Goal: Task Accomplishment & Management: Use online tool/utility

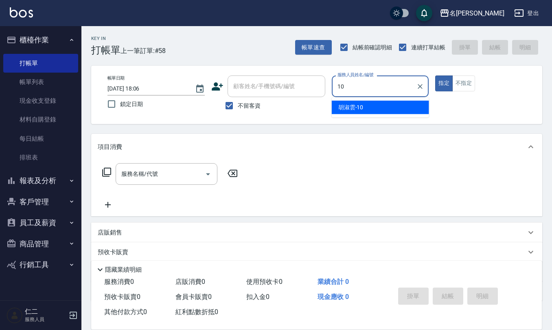
type input "[PERSON_NAME]-10"
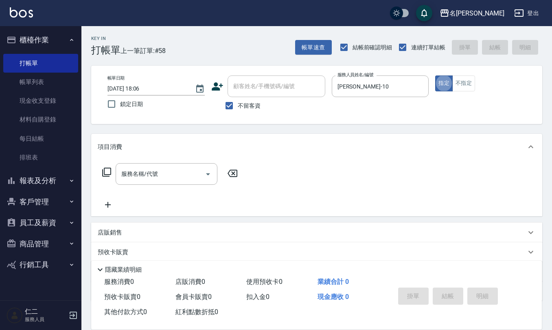
type button "true"
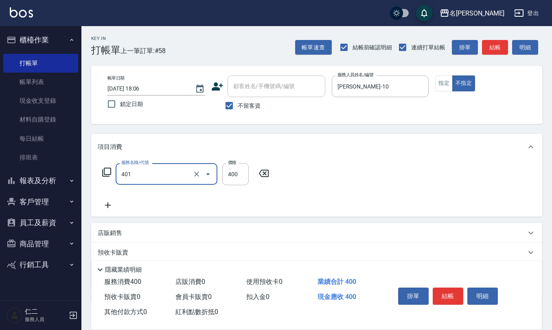
type input "剪髮(401)"
type input "200"
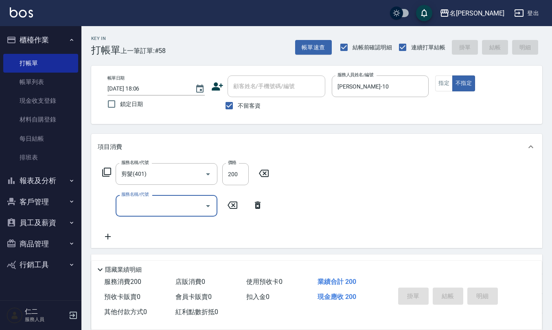
type input "2025/08/25 18:40"
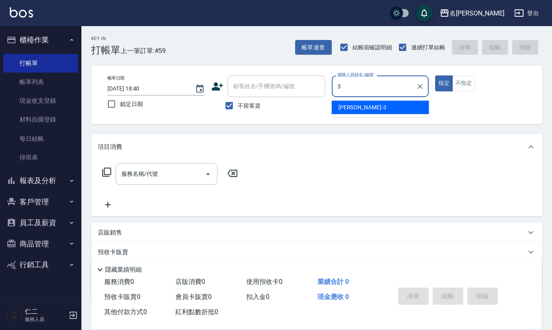
type input "[PERSON_NAME]-3"
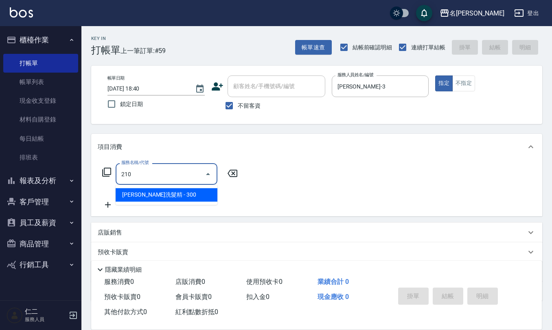
type input "[PERSON_NAME]洗髮精(210)"
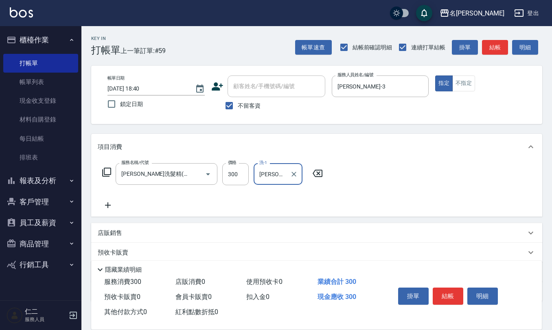
type input "[PERSON_NAME]-3"
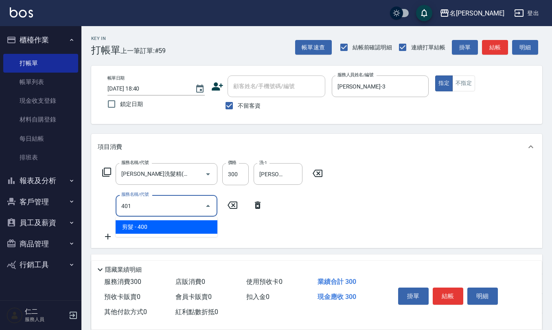
type input "剪髮(401)"
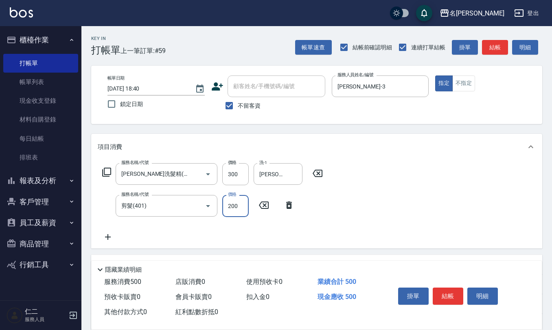
type input "200"
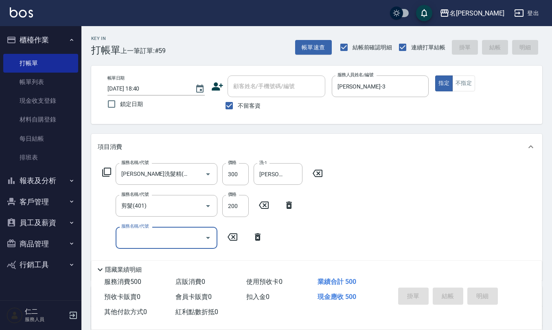
type input "2025/08/25 18:41"
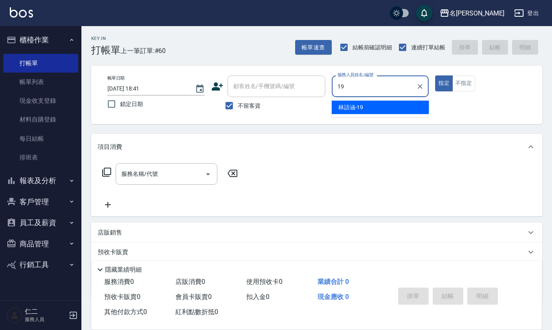
type input "[PERSON_NAME]-19"
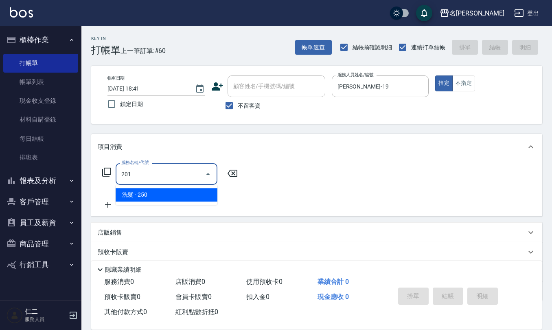
type input "洗髮(201)"
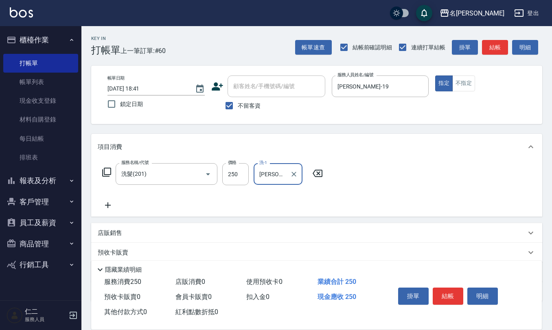
type input "[PERSON_NAME]-20"
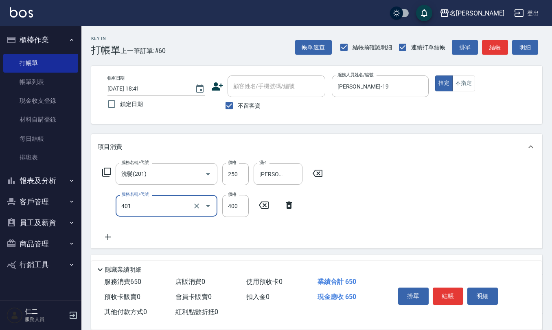
type input "剪髮(401)"
type input "500"
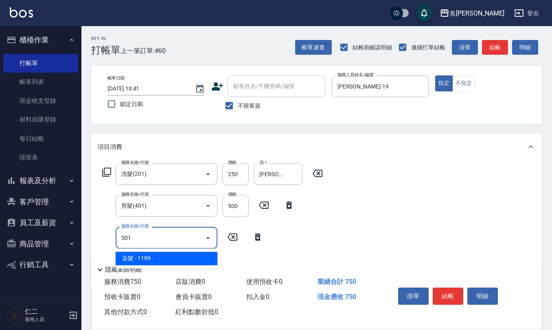
type input "染髮(501)"
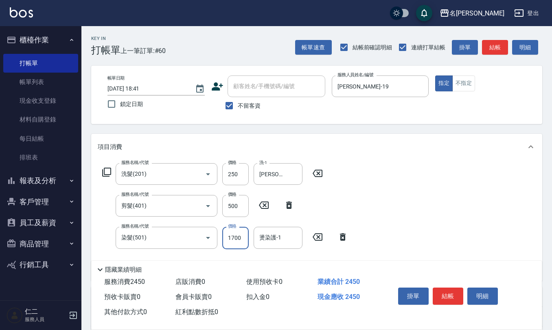
type input "1700"
type input "[PERSON_NAME]-20"
type input "自備護髮(701)"
type input "[PERSON_NAME]-20"
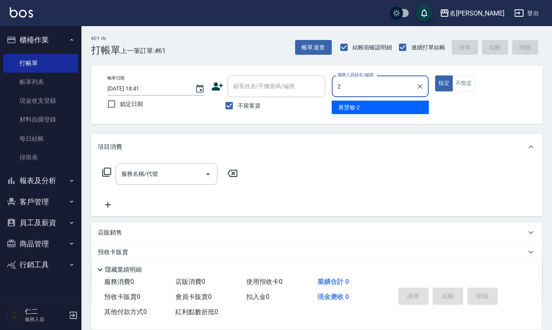
type input "[PERSON_NAME]-2"
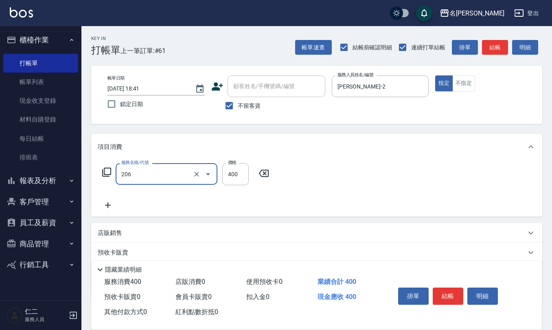
type input "健康洗(206)"
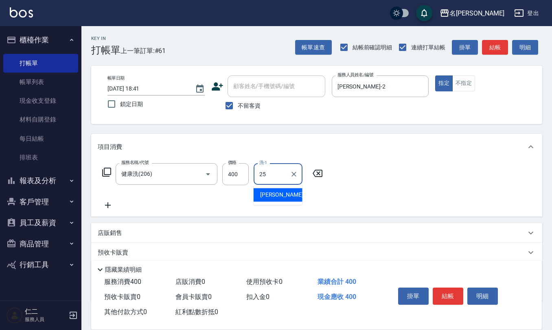
type input "[PERSON_NAME]-25"
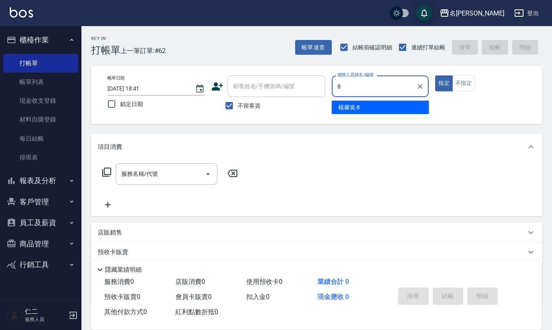
type input "[PERSON_NAME]-8"
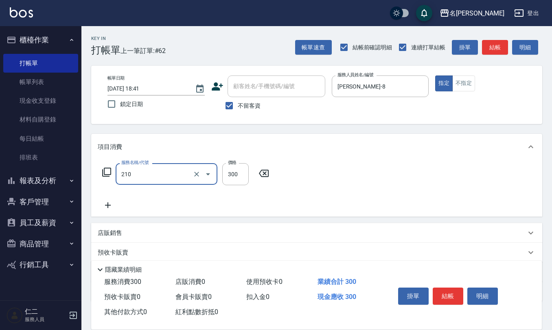
type input "[PERSON_NAME]洗髮精(210)"
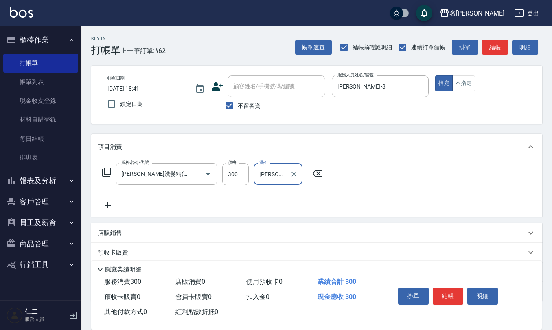
type input "[PERSON_NAME]-8"
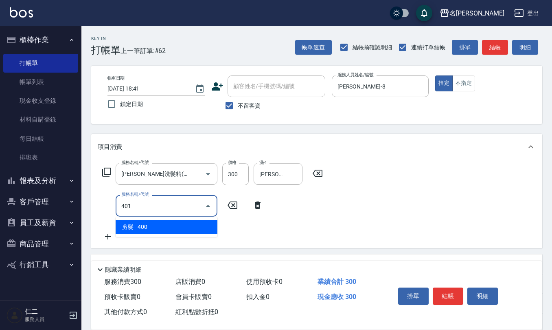
type input "剪髮(401)"
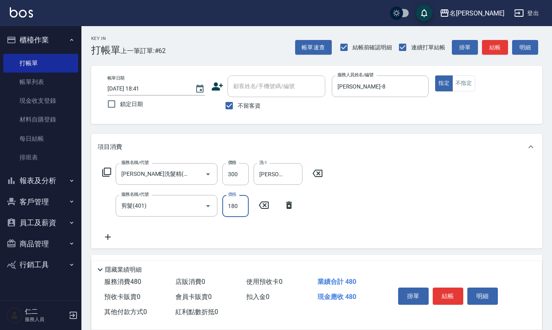
type input "180"
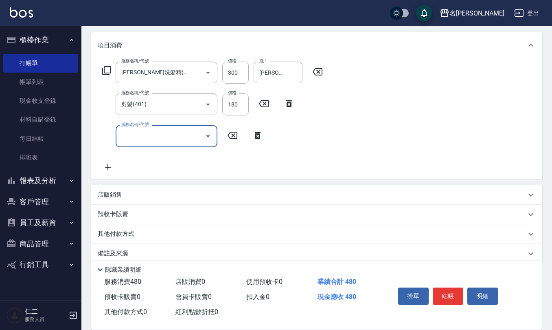
scroll to position [108, 0]
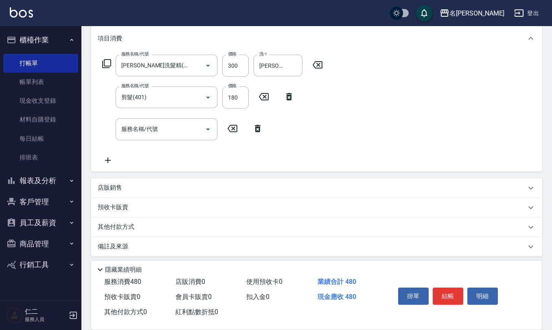
click at [132, 189] on div "店販銷售" at bounding box center [312, 187] width 429 height 9
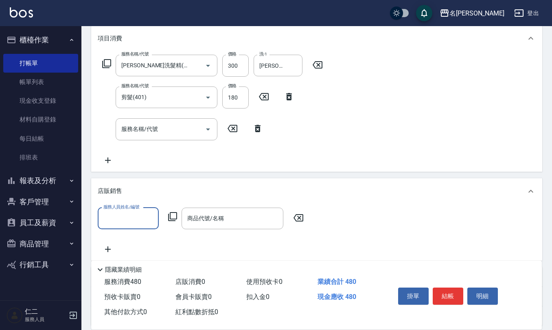
scroll to position [0, 0]
type input "[PERSON_NAME]-8"
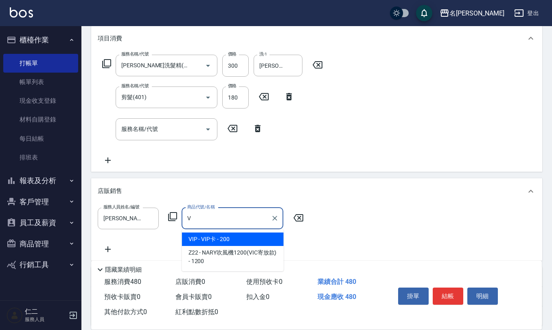
type input "VIP卡"
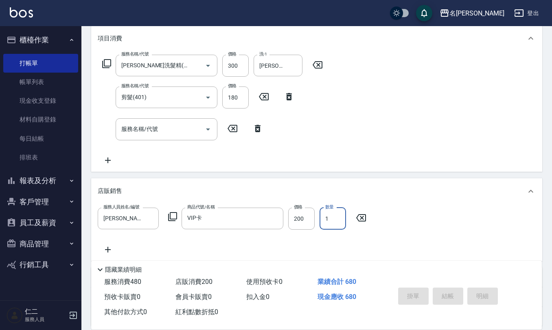
type input "2025/08/25 18:42"
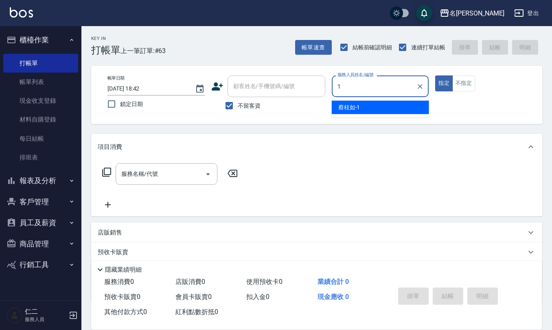
type input "[PERSON_NAME]1"
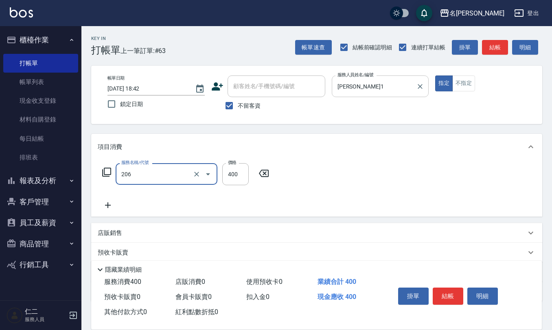
type input "健康洗(206)"
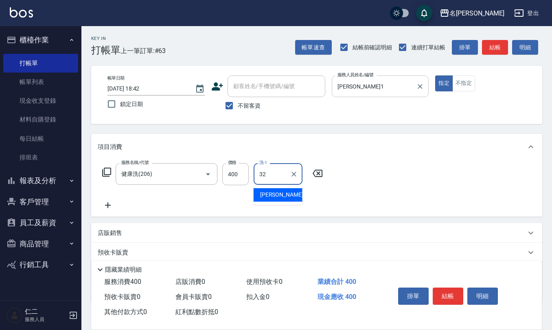
type input "[PERSON_NAME]-32"
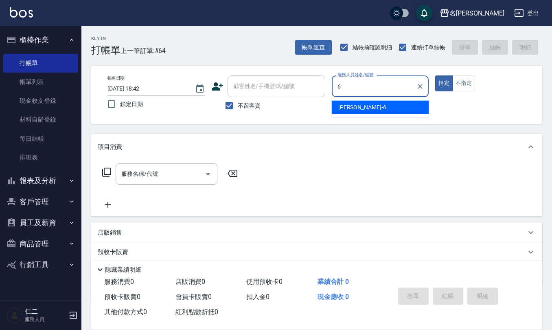
type input "[PERSON_NAME]-6"
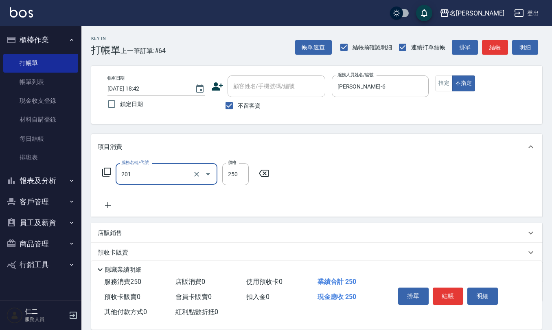
type input "洗髮(201)"
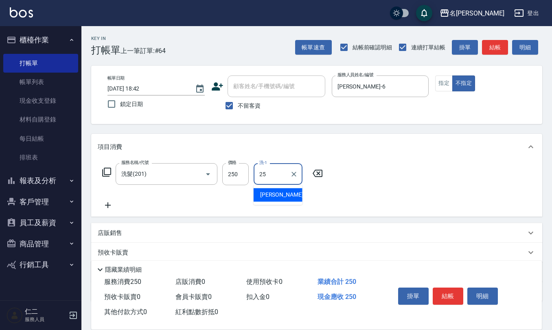
type input "[PERSON_NAME]-25"
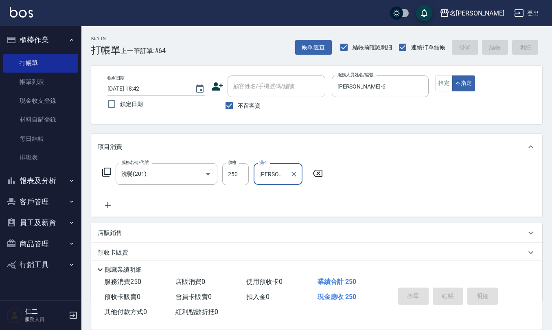
type input "2025/08/25 18:45"
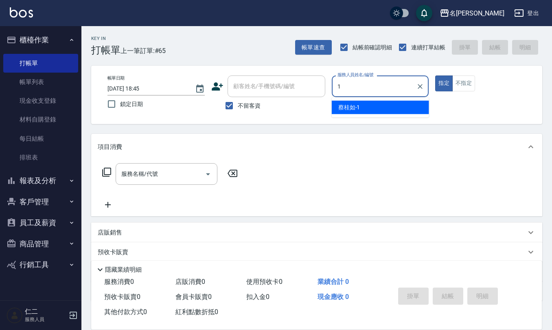
type input "[PERSON_NAME]1"
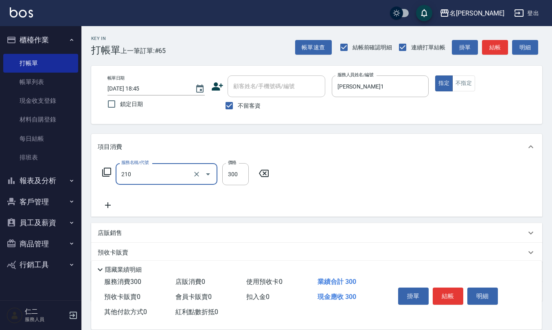
type input "[PERSON_NAME]洗髮精(210)"
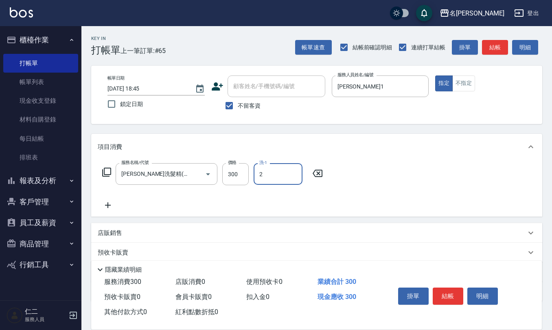
type input "2"
type input "[PERSON_NAME]1"
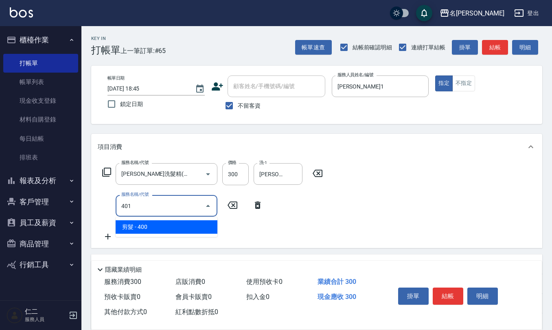
type input "剪髮(401)"
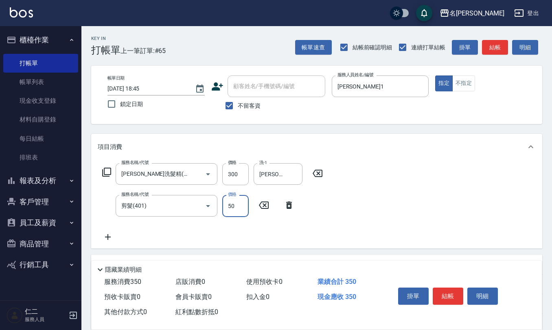
type input "50"
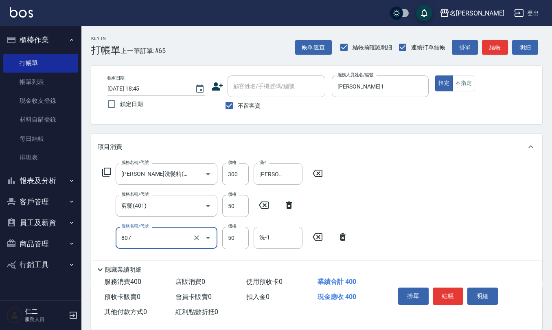
type input "TG護髮素(潤絲)(807)"
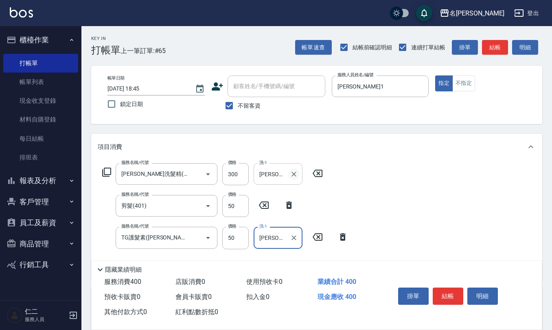
click at [297, 174] on icon "Clear" at bounding box center [294, 174] width 8 height 8
type input "[PERSON_NAME]-21"
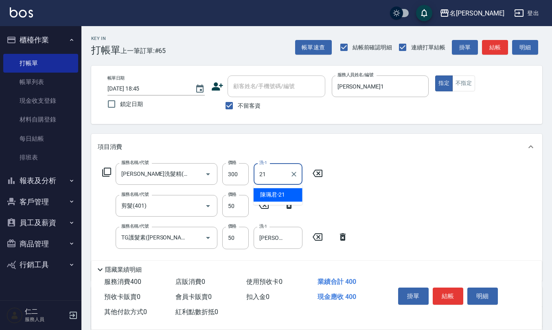
type input "[PERSON_NAME]-21"
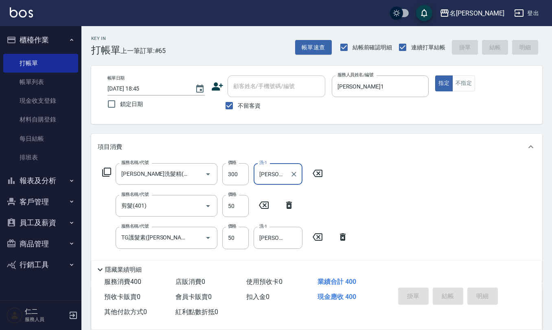
type input "2025/08/25 18:51"
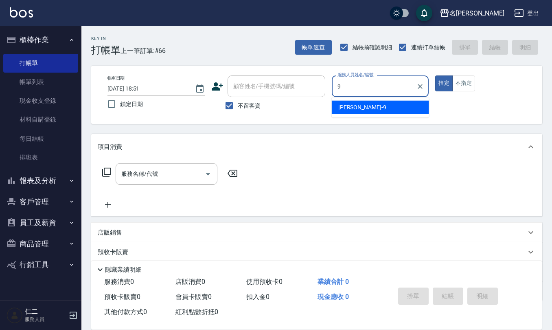
type input "[PERSON_NAME]-9"
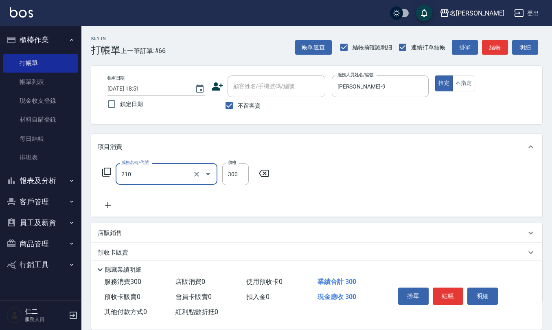
type input "[PERSON_NAME]洗髮精(210)"
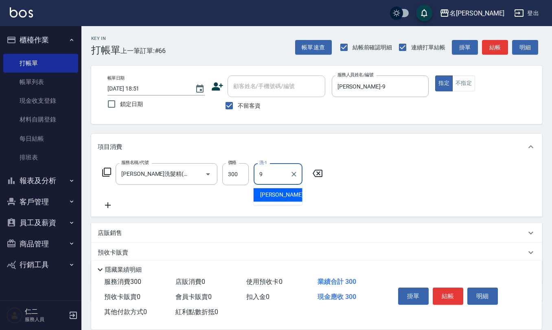
type input "[PERSON_NAME]-9"
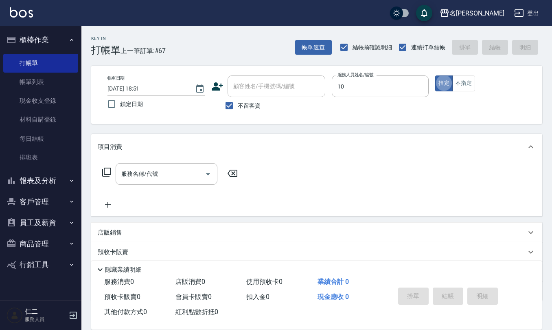
type input "[PERSON_NAME]-10"
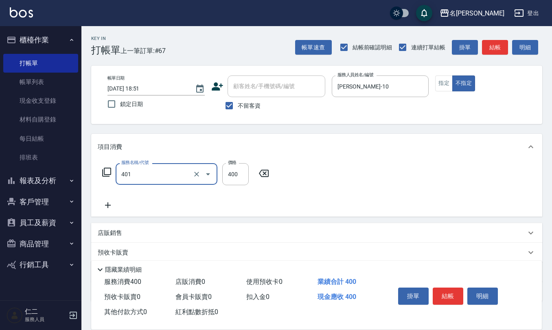
type input "剪髮(401)"
type input "200"
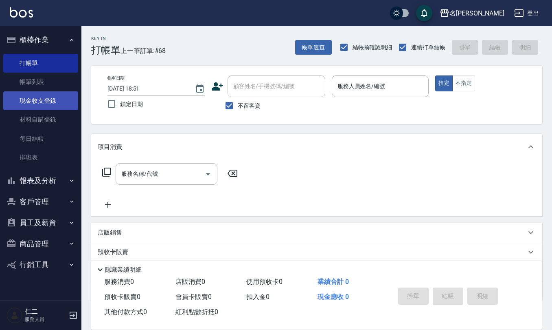
click at [57, 94] on link "現金收支登錄" at bounding box center [40, 100] width 75 height 19
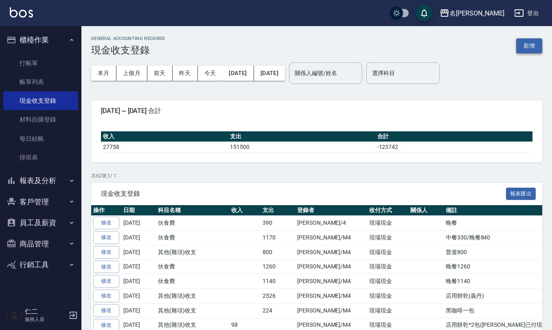
click at [527, 48] on button "新增" at bounding box center [530, 45] width 26 height 15
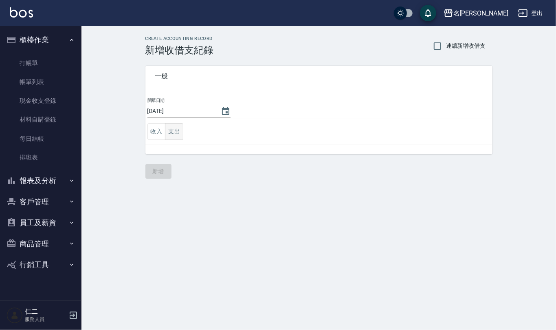
click at [180, 132] on button "支出" at bounding box center [174, 131] width 18 height 17
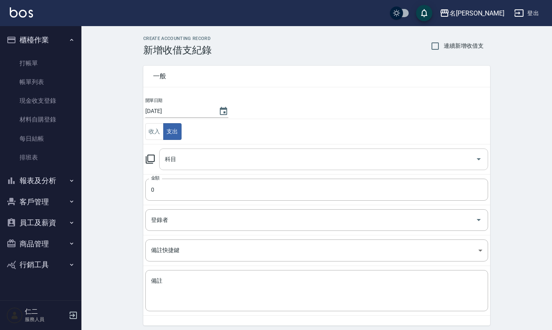
click at [227, 154] on input "科目" at bounding box center [318, 159] width 310 height 14
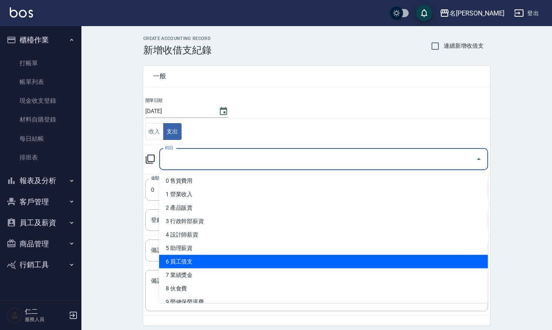
click at [238, 260] on li "6 員工借支" at bounding box center [323, 261] width 329 height 13
type input "6 員工借支"
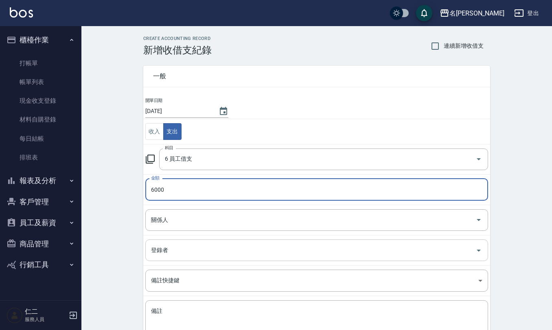
type input "6000"
click at [178, 251] on input "登錄者" at bounding box center [311, 250] width 324 height 14
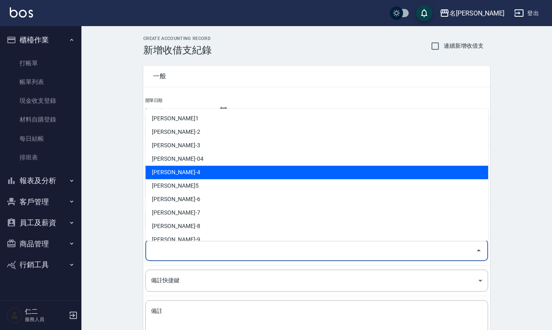
click at [174, 172] on li "[PERSON_NAME]-4" at bounding box center [316, 172] width 343 height 13
type input "[PERSON_NAME]-4"
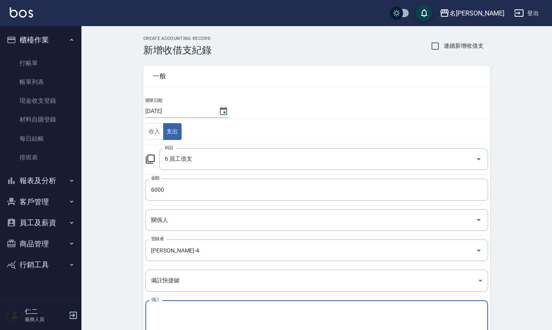
click at [187, 310] on textarea "備註" at bounding box center [317, 321] width 332 height 28
type textarea "j"
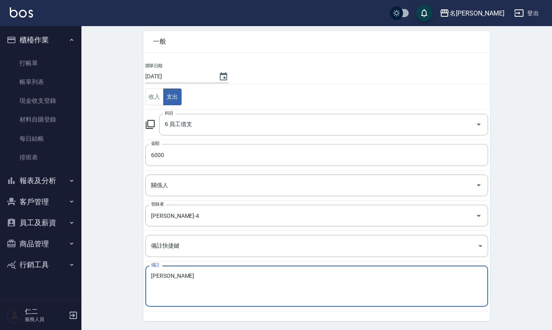
scroll to position [54, 0]
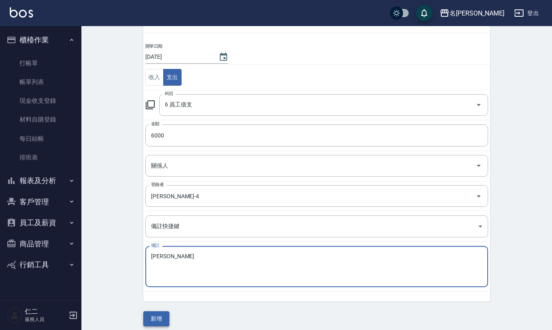
type textarea "[PERSON_NAME]"
click at [160, 317] on button "新增" at bounding box center [156, 318] width 26 height 15
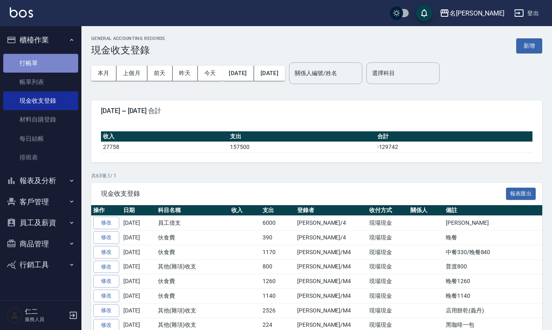
click at [32, 60] on link "打帳單" at bounding box center [40, 63] width 75 height 19
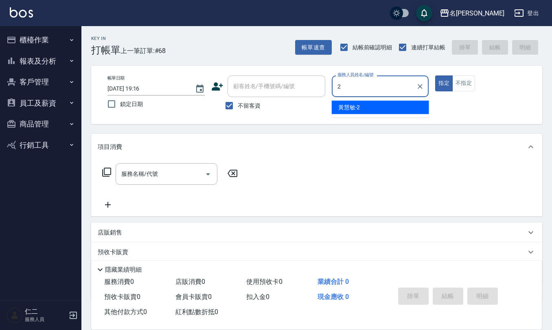
type input "[PERSON_NAME]-2"
type button "true"
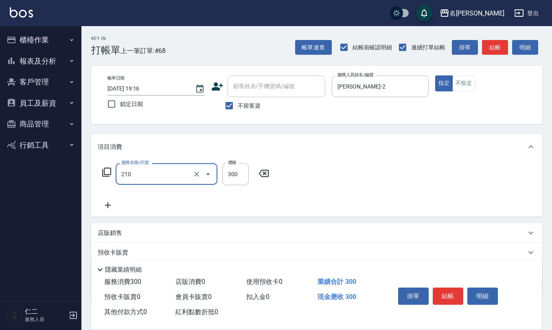
type input "[PERSON_NAME]洗髮精(210)"
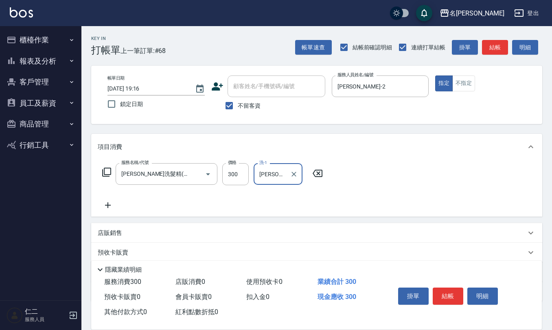
type input "[PERSON_NAME]-26"
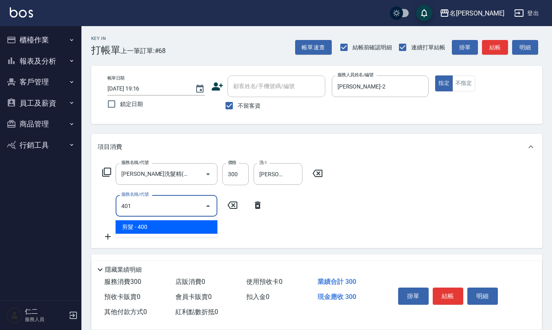
type input "剪髮(401)"
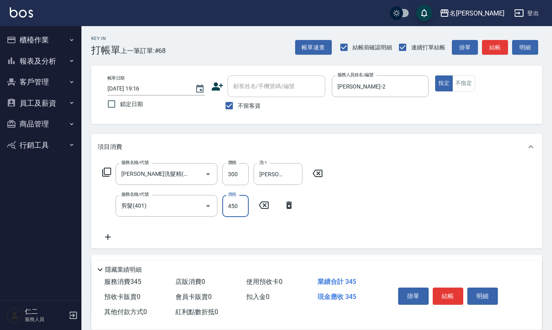
type input "450"
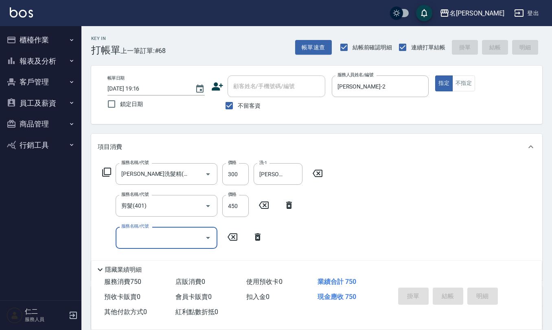
type input "[DATE] 19:17"
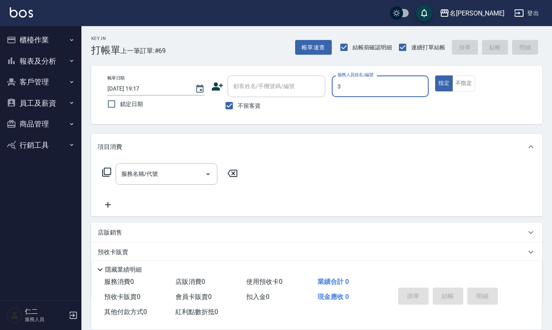
type input "[PERSON_NAME]-3"
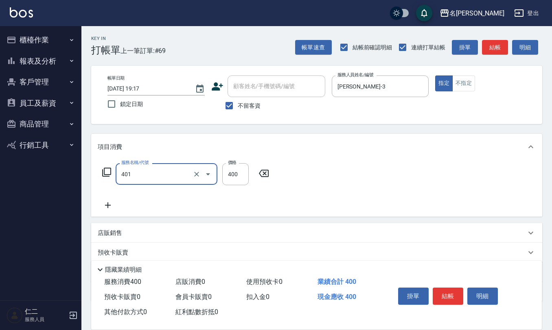
type input "剪髮(401)"
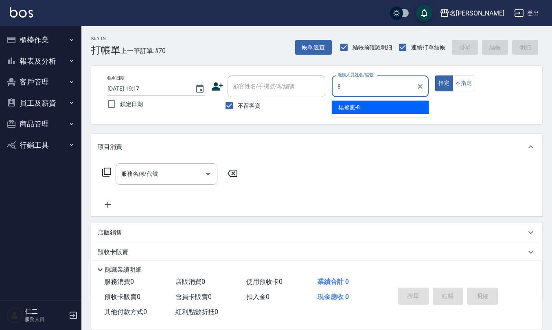
type input "[PERSON_NAME]-8"
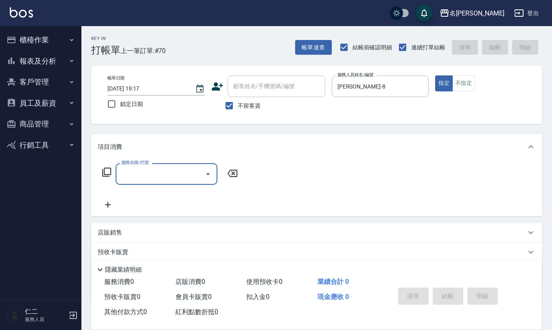
type input "4"
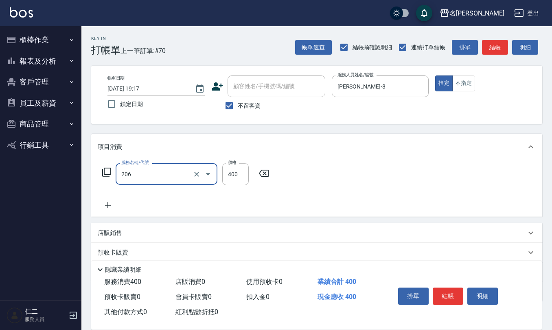
type input "健康洗(206)"
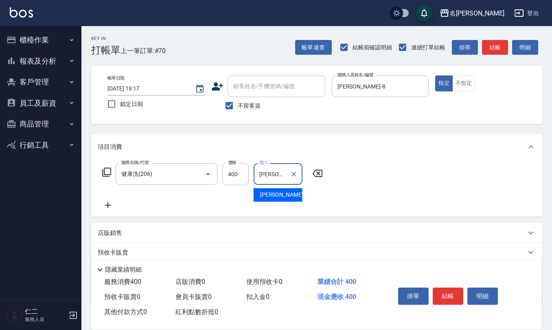
type input "[PERSON_NAME]-26"
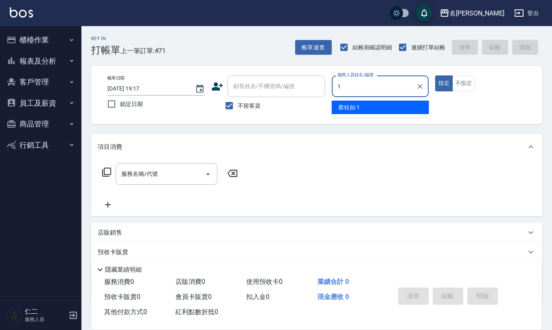
type input "[PERSON_NAME]1"
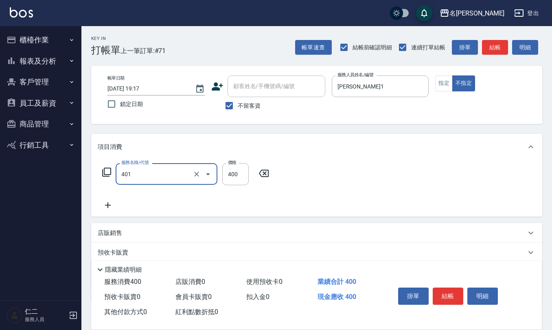
type input "剪髮(401)"
type input "200"
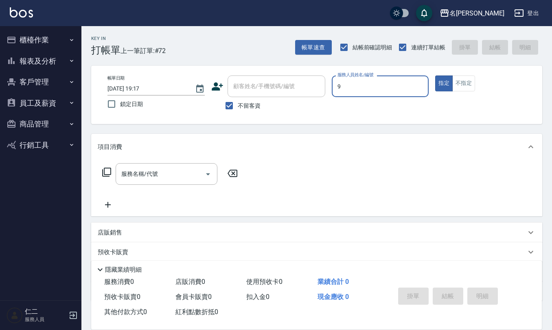
type input "[PERSON_NAME]-9"
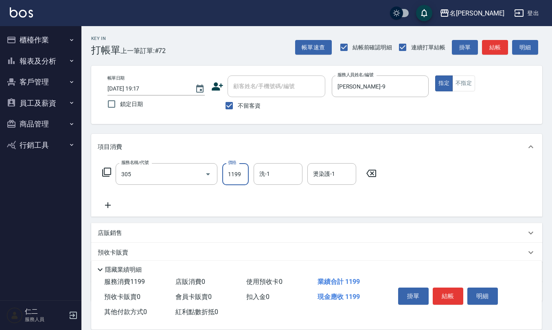
type input "燙髮(活動)(305)"
type input "1300"
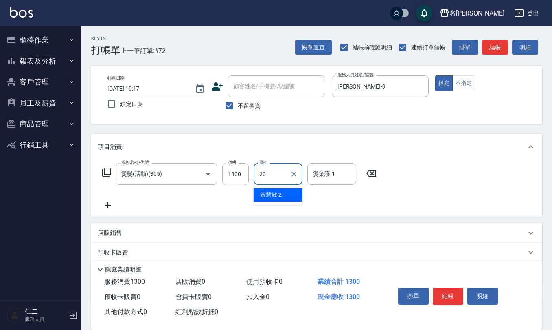
type input "[PERSON_NAME]-20"
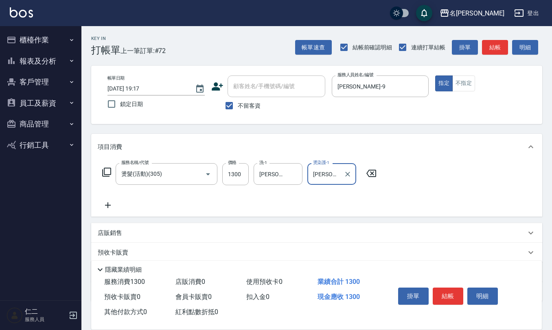
type input "[PERSON_NAME]-20"
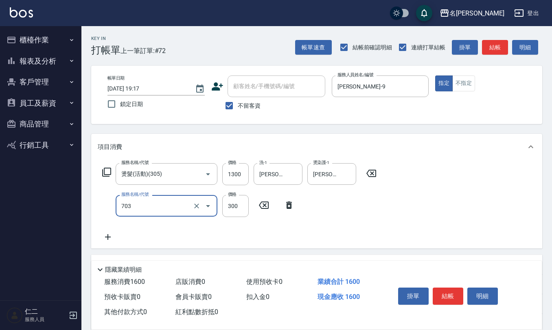
type input "(1236)設計師(703)"
type input "200"
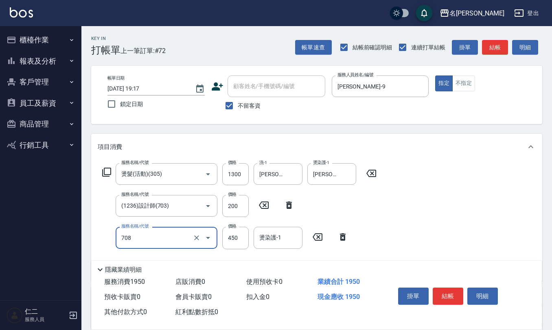
type input "松島舞鶴450(708)"
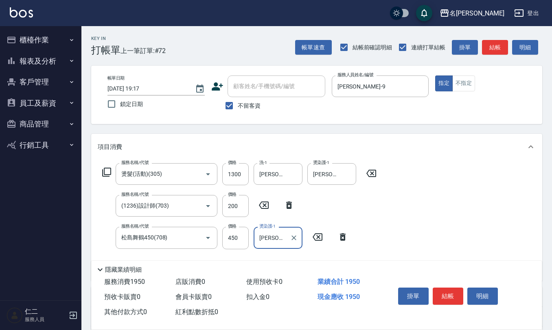
type input "[PERSON_NAME]-20"
click at [230, 204] on input "200" at bounding box center [235, 206] width 26 height 22
type input "250"
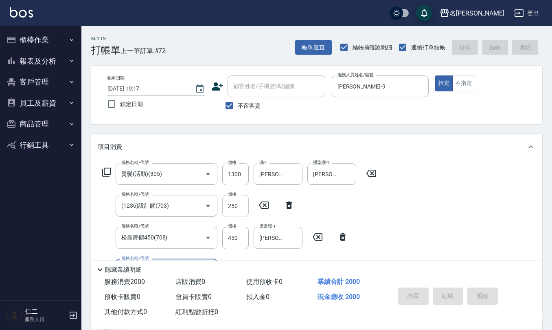
type input "[DATE] 19:18"
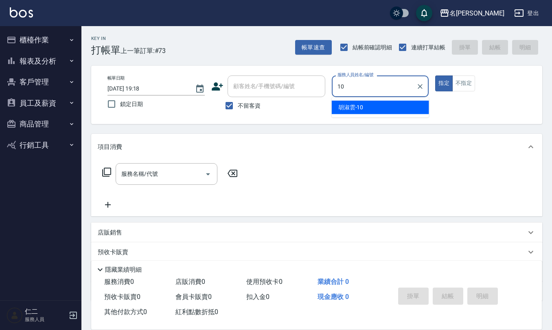
type input "[PERSON_NAME]-10"
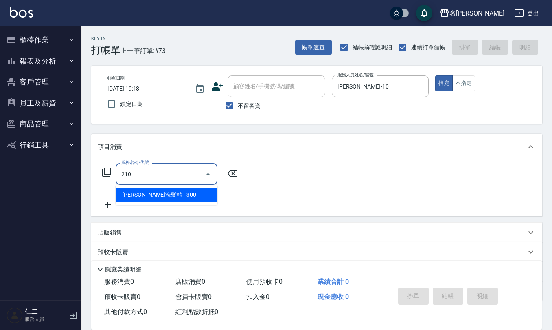
type input "[PERSON_NAME]洗髮精(210)"
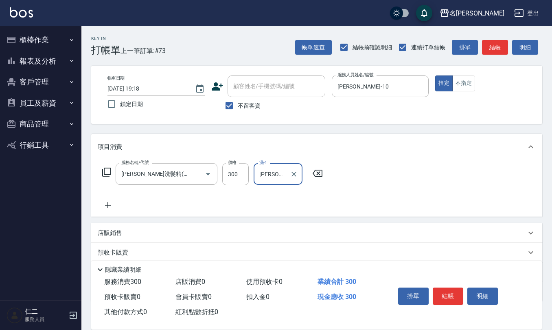
type input "[PERSON_NAME]-20"
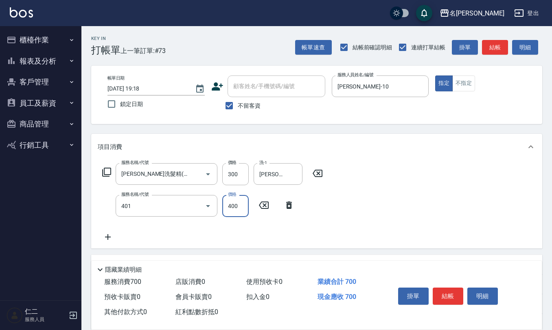
type input "剪髮(401)"
type input "405"
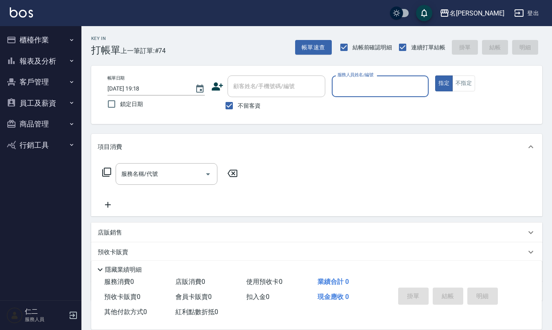
click at [69, 38] on icon "button" at bounding box center [71, 40] width 7 height 7
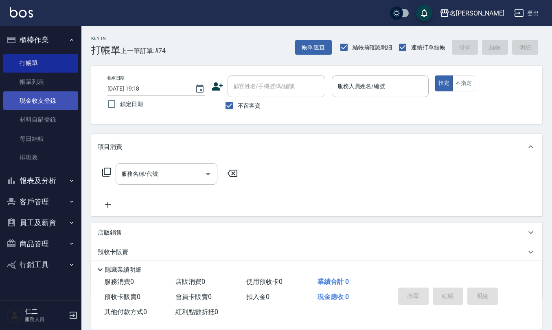
click at [59, 98] on link "現金收支登錄" at bounding box center [40, 100] width 75 height 19
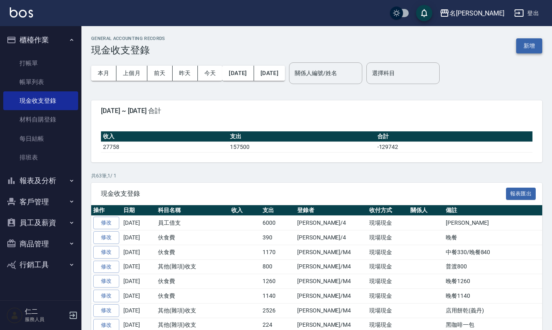
click at [532, 44] on button "新增" at bounding box center [530, 45] width 26 height 15
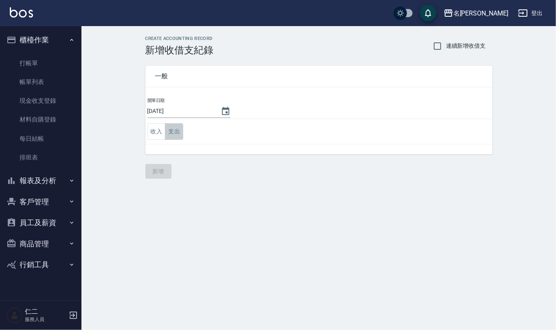
click at [179, 133] on button "支出" at bounding box center [174, 131] width 18 height 17
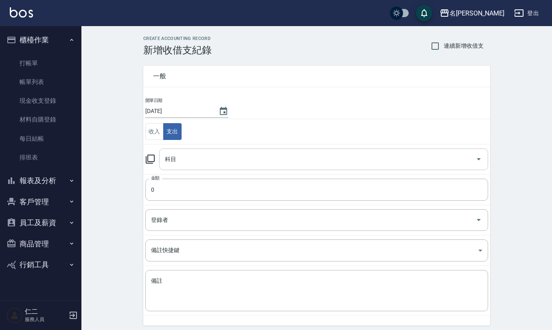
click at [184, 160] on input "科目" at bounding box center [318, 159] width 310 height 14
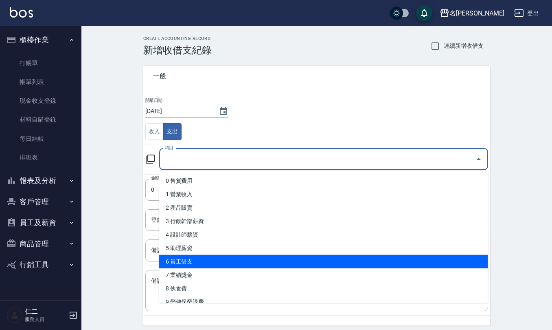
click at [196, 260] on li "6 員工借支" at bounding box center [323, 261] width 329 height 13
type input "6 員工借支"
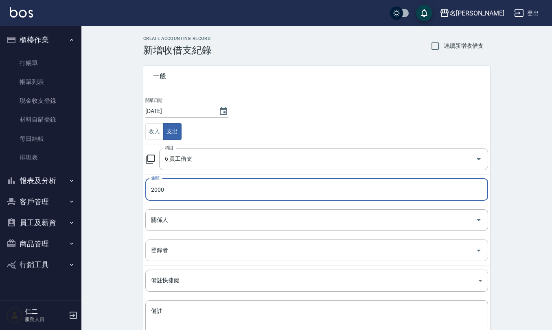
type input "2000"
click at [197, 253] on input "登錄者" at bounding box center [311, 250] width 324 height 14
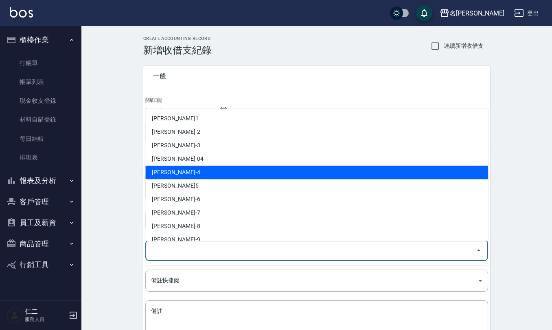
click at [191, 174] on li "[PERSON_NAME]-4" at bounding box center [316, 172] width 343 height 13
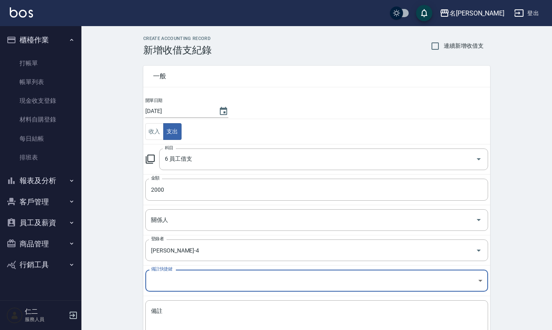
type input "[PERSON_NAME]-4"
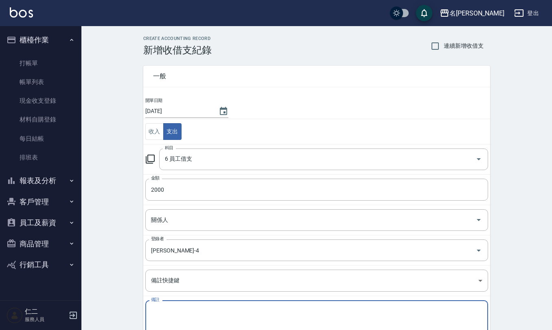
click at [193, 310] on textarea "備註" at bounding box center [317, 321] width 332 height 28
type textarea "n"
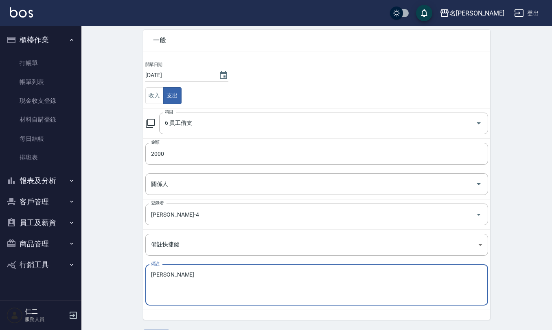
scroll to position [54, 0]
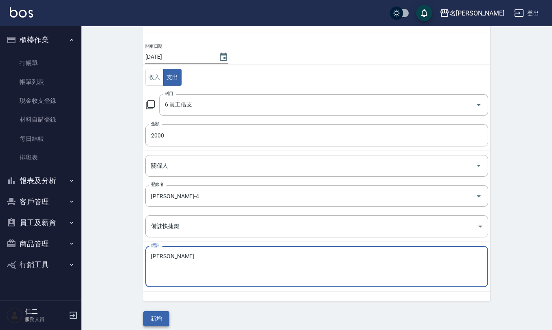
type textarea "[PERSON_NAME]"
click at [158, 321] on button "新增" at bounding box center [156, 318] width 26 height 15
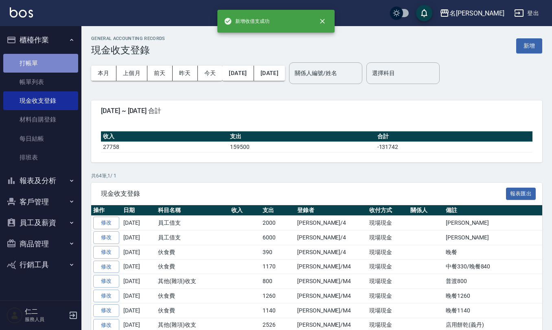
click at [33, 60] on link "打帳單" at bounding box center [40, 63] width 75 height 19
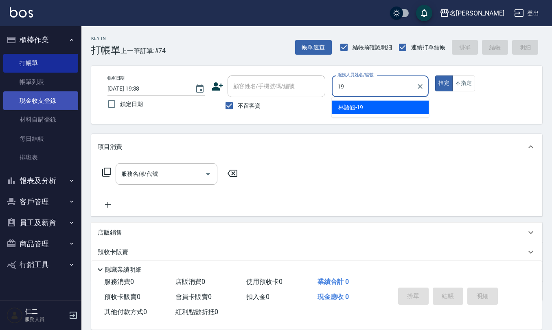
type input "[PERSON_NAME]-19"
type button "true"
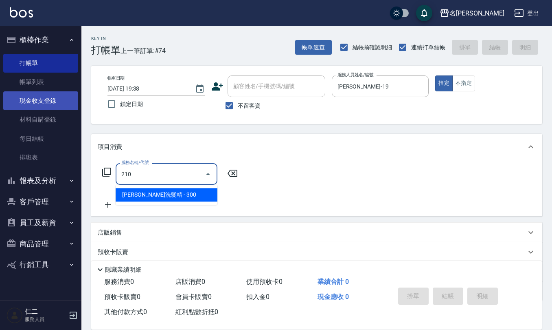
type input "[PERSON_NAME]洗髮精(210)"
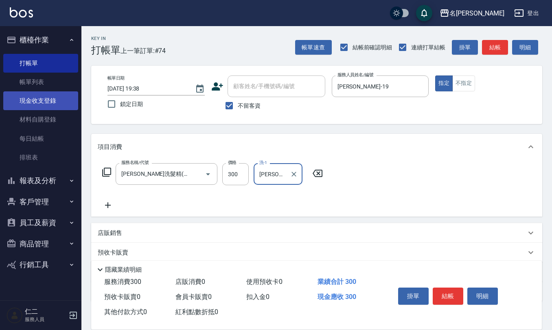
type input "[PERSON_NAME]-26"
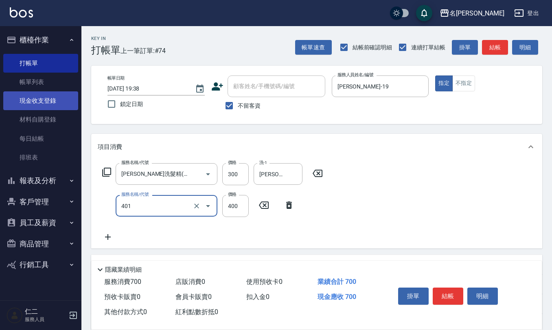
type input "剪髮(401)"
type input "200"
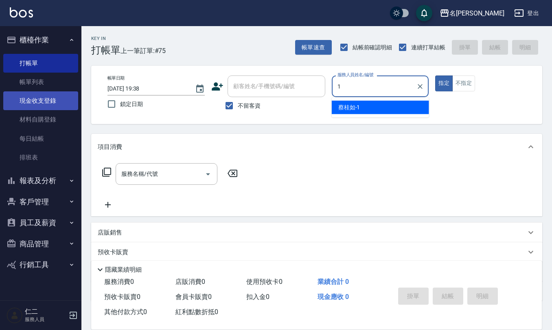
type input "[PERSON_NAME]1"
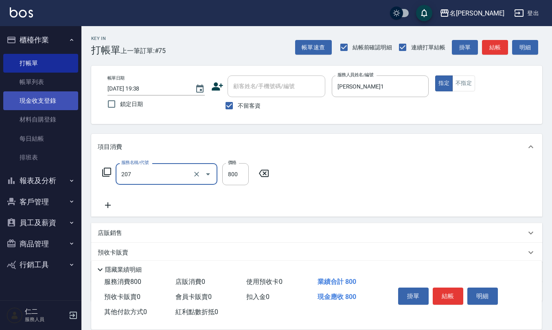
type input "清潔洗(207)"
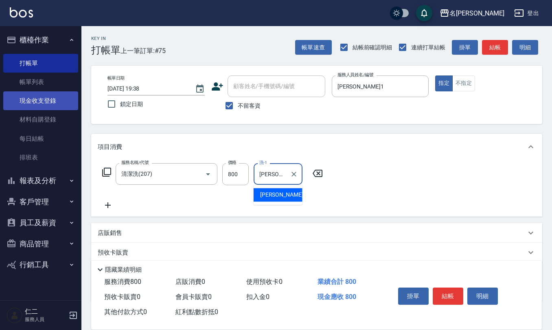
type input "[PERSON_NAME]-24"
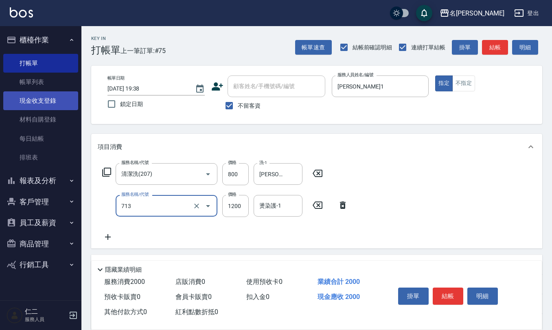
type input "水樣結構式1200(713)"
type input "840"
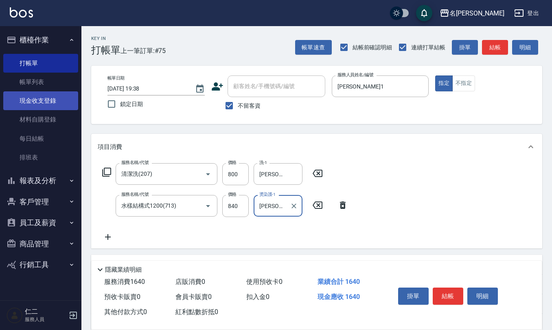
type input "[PERSON_NAME]-24"
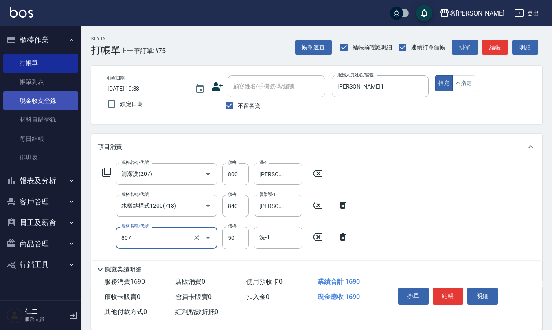
type input "TG護髮素(潤絲)(807)"
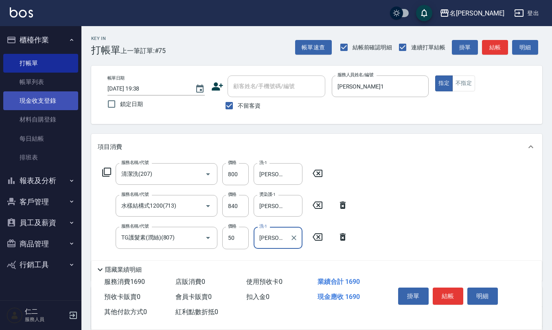
type input "[PERSON_NAME]-24"
type input "剪髮(401)"
type input "50"
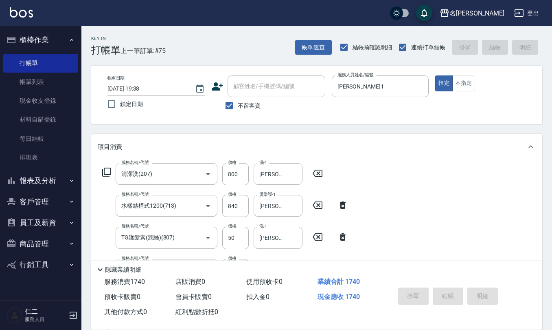
type input "[DATE] 19:43"
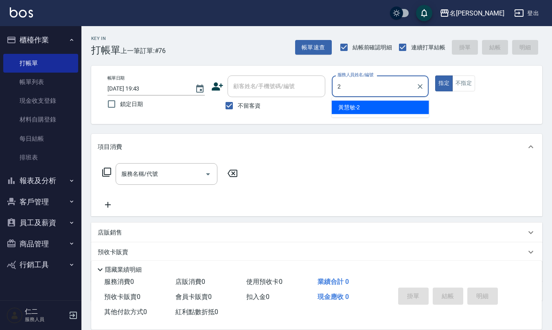
type input "[PERSON_NAME]-2"
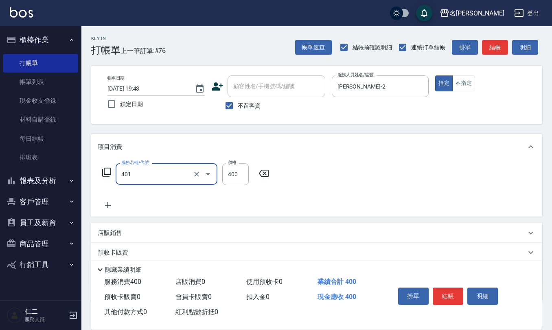
type input "剪髮(401)"
type input "320"
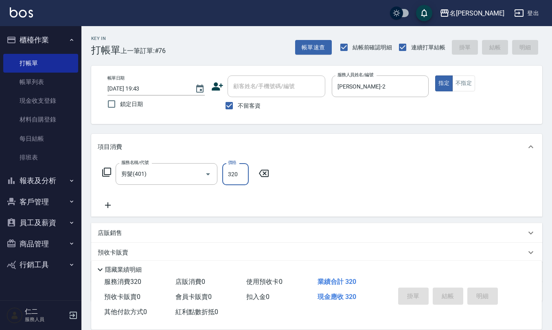
type input "[DATE] 19:48"
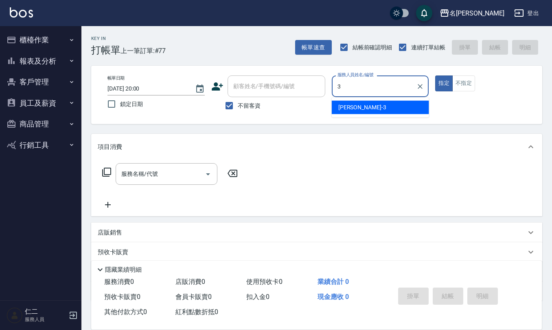
type input "[PERSON_NAME]-3"
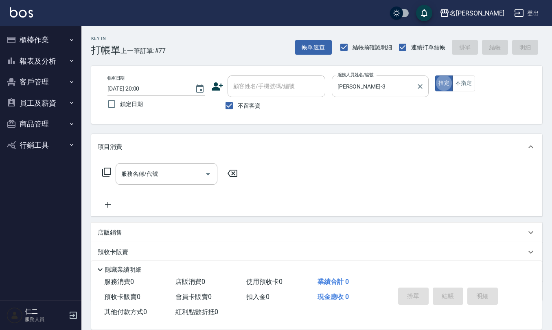
type button "true"
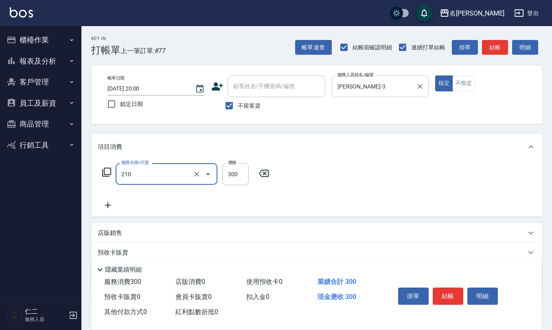
type input "[PERSON_NAME]洗髮精(210)"
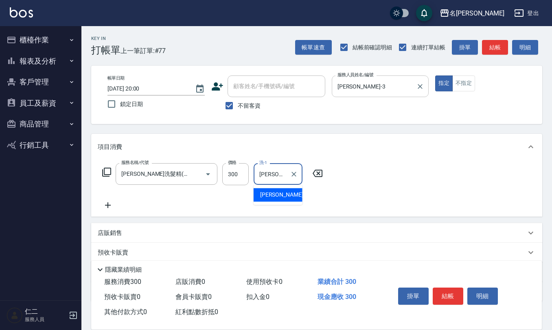
type input "[PERSON_NAME]-20"
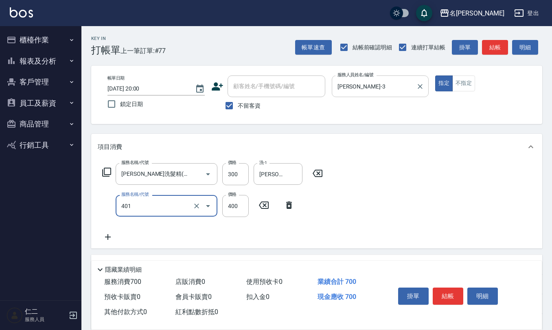
type input "剪髮(401)"
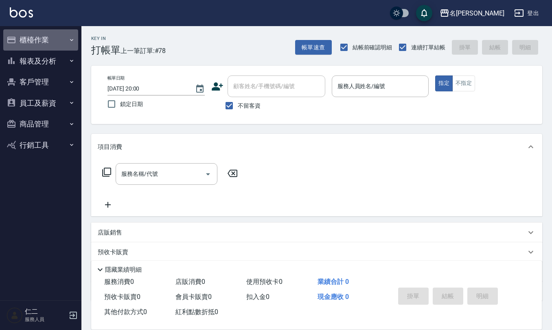
click at [35, 42] on button "櫃檯作業" at bounding box center [40, 39] width 75 height 21
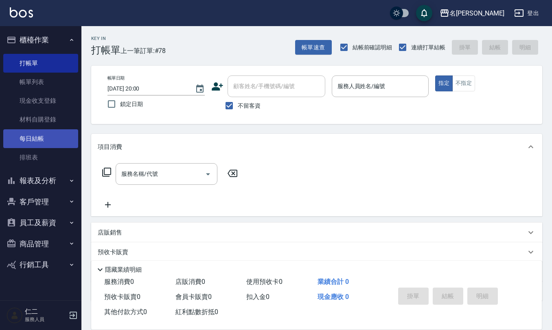
click at [46, 138] on link "每日結帳" at bounding box center [40, 138] width 75 height 19
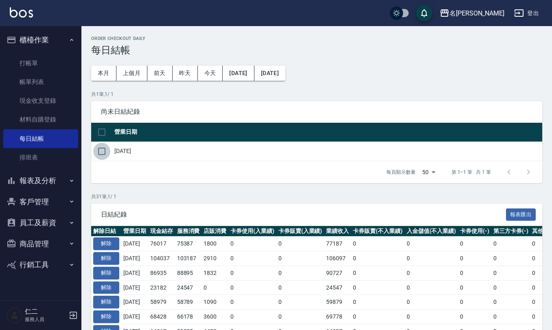
click at [99, 149] on input "checkbox" at bounding box center [101, 151] width 17 height 17
checkbox input "true"
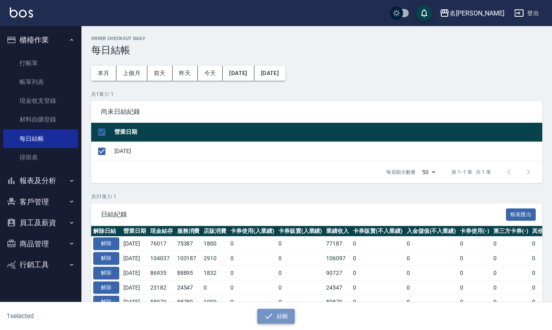
click at [284, 318] on button "結帳" at bounding box center [277, 315] width 38 height 15
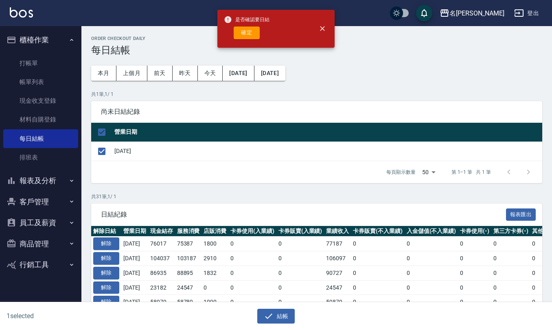
click at [253, 22] on span "是否確認要日結" at bounding box center [247, 19] width 46 height 8
click at [253, 30] on button "確定" at bounding box center [247, 32] width 26 height 13
checkbox input "false"
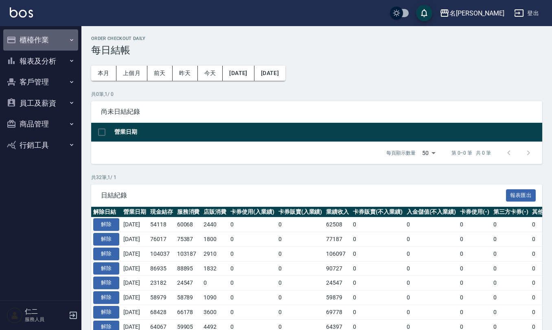
click at [44, 43] on button "櫃檯作業" at bounding box center [40, 39] width 75 height 21
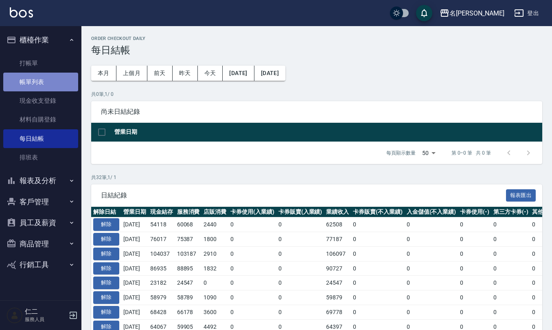
click at [51, 80] on link "帳單列表" at bounding box center [40, 82] width 75 height 19
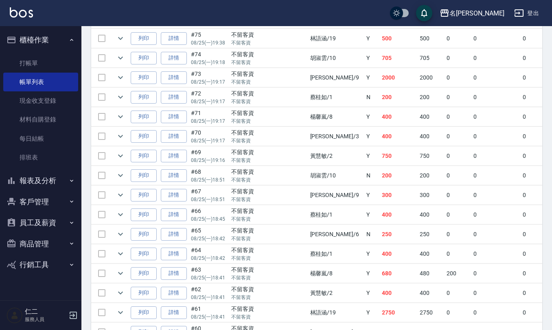
scroll to position [163, 0]
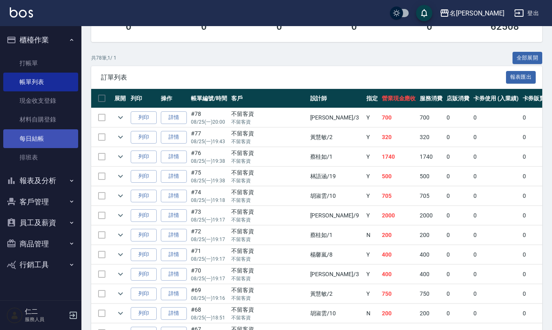
click at [54, 136] on link "每日結帳" at bounding box center [40, 138] width 75 height 19
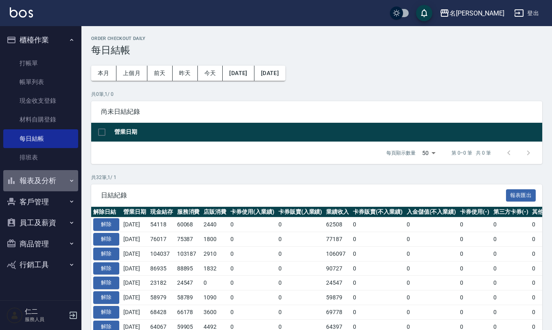
click at [49, 182] on button "報表及分析" at bounding box center [40, 180] width 75 height 21
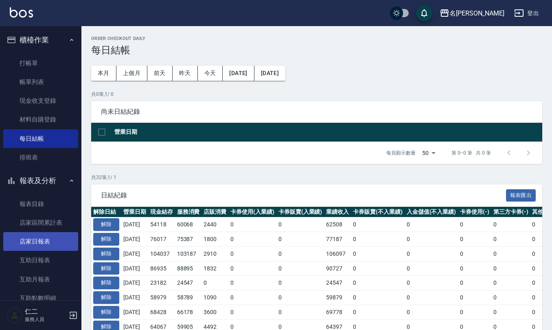
click at [51, 242] on link "店家日報表" at bounding box center [40, 241] width 75 height 19
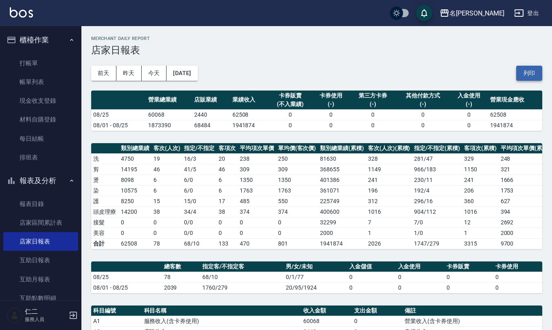
click at [525, 68] on button "列印" at bounding box center [530, 73] width 26 height 15
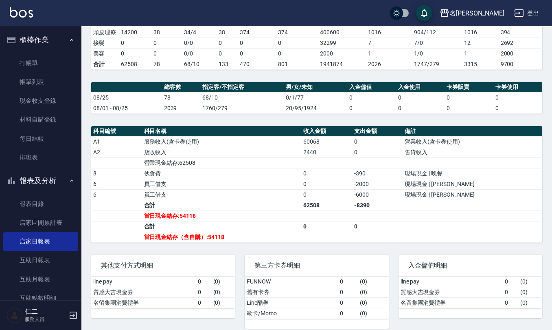
scroll to position [200, 0]
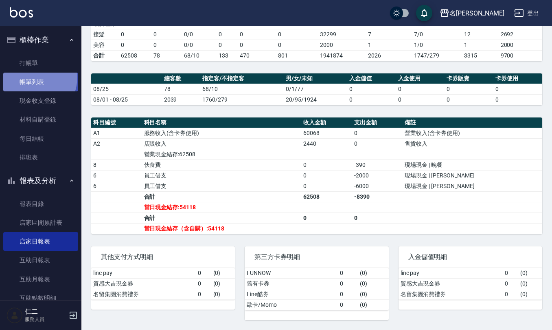
click at [28, 77] on link "帳單列表" at bounding box center [40, 82] width 75 height 19
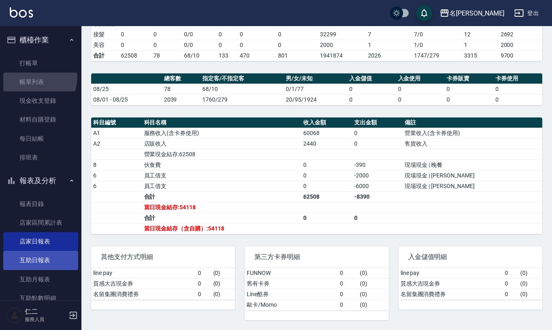
click at [49, 261] on link "互助日報表" at bounding box center [40, 260] width 75 height 19
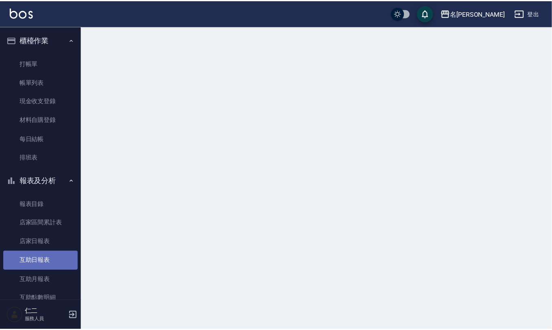
scroll to position [54, 0]
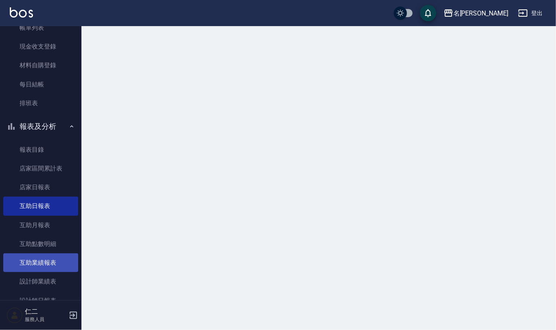
click at [49, 116] on ul "報表目錄 店家區間累計表 店家日報表 互助日報表 互助月報表 互助點數明細 互助業績報表 設計師業績表 設計師日報表 設計師業績分析表 設計師業績月報表 商品…" at bounding box center [40, 56] width 75 height 120
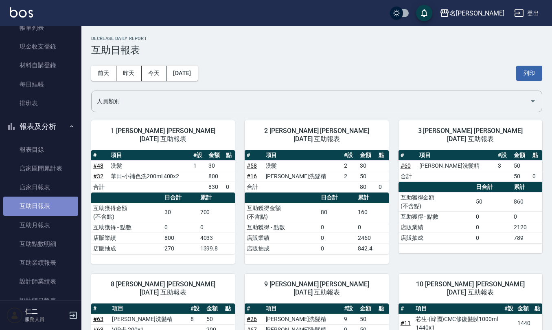
click at [49, 200] on link "互助日報表" at bounding box center [40, 205] width 75 height 19
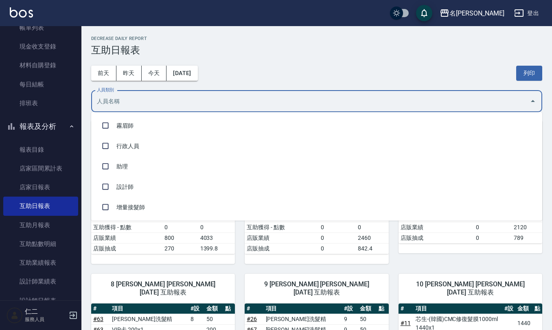
click at [103, 96] on input "人員類別" at bounding box center [311, 101] width 432 height 14
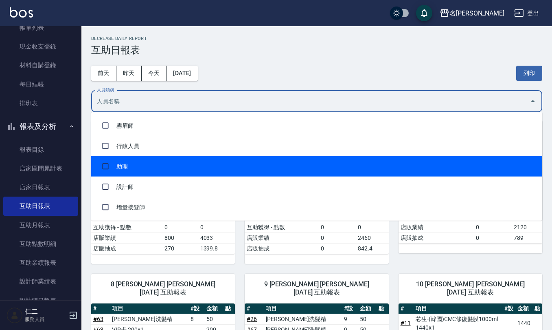
click at [116, 166] on li "助理" at bounding box center [316, 166] width 451 height 20
checkbox input "true"
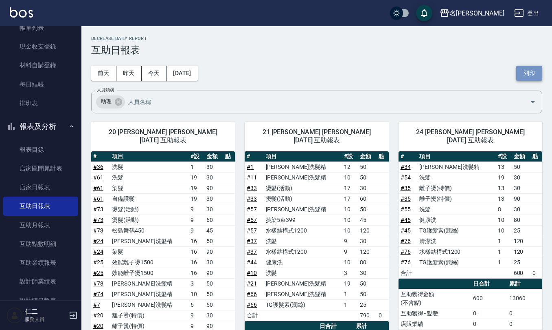
click at [531, 73] on button "列印" at bounding box center [530, 73] width 26 height 15
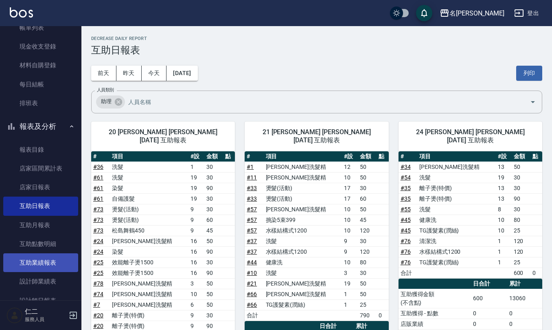
scroll to position [108, 0]
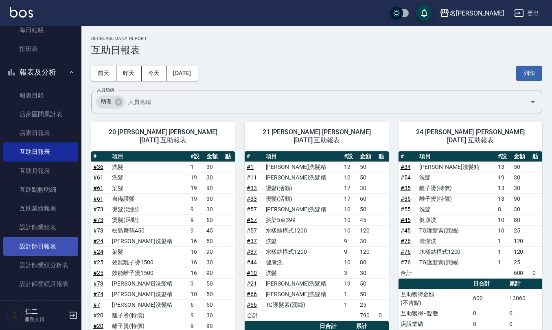
click at [49, 242] on link "設計師日報表" at bounding box center [40, 246] width 75 height 19
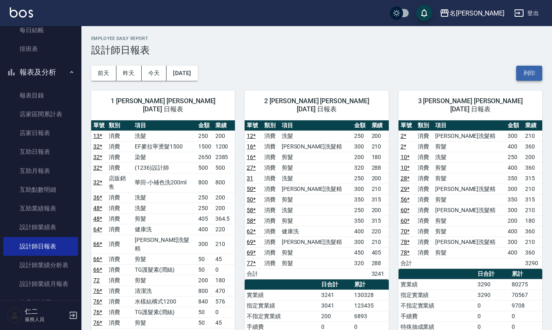
click at [520, 71] on button "列印" at bounding box center [530, 73] width 26 height 15
